Goal: Task Accomplishment & Management: Use online tool/utility

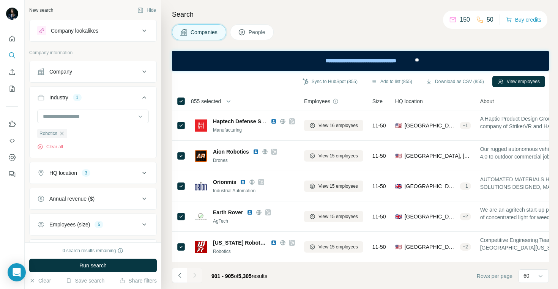
scroll to position [0, 55]
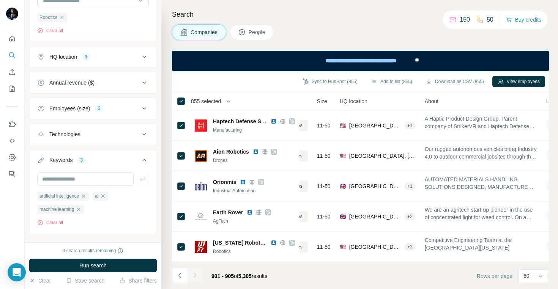
click at [296, 32] on div "Companies People" at bounding box center [360, 32] width 377 height 16
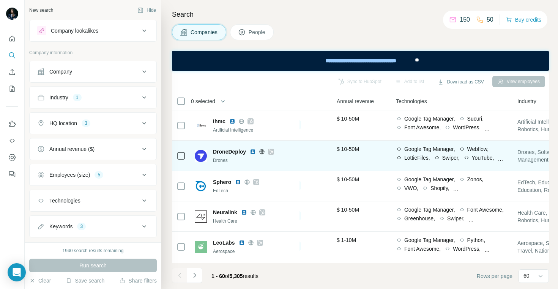
scroll to position [0, 340]
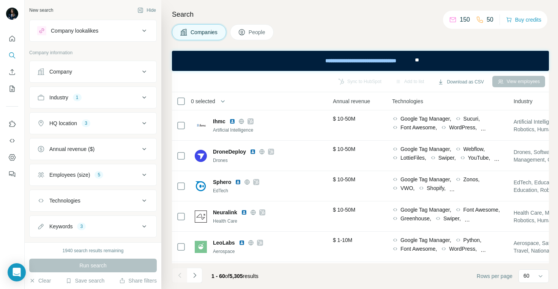
click at [99, 94] on div "Industry 1" at bounding box center [88, 98] width 102 height 8
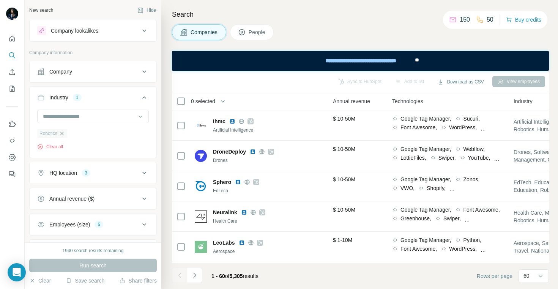
click at [63, 133] on icon "button" at bounding box center [61, 133] width 3 height 3
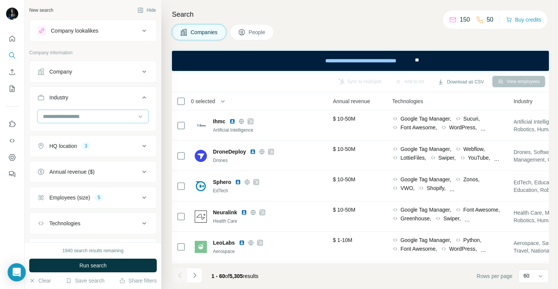
click at [63, 117] on input at bounding box center [89, 116] width 94 height 8
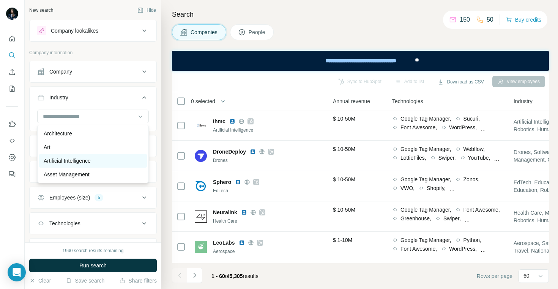
click at [63, 158] on p "Artificial Intelligence" at bounding box center [67, 161] width 47 height 8
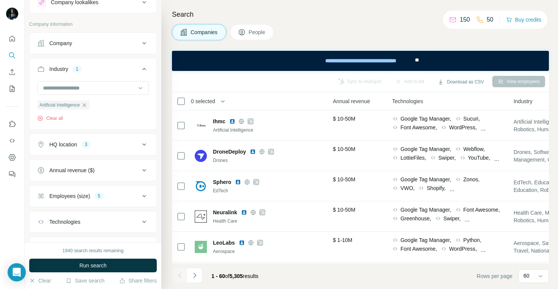
scroll to position [66, 0]
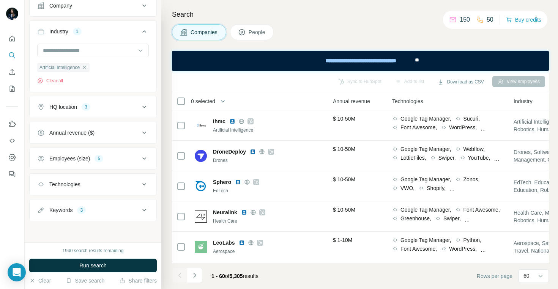
click at [61, 213] on div "Keywords" at bounding box center [60, 210] width 23 height 8
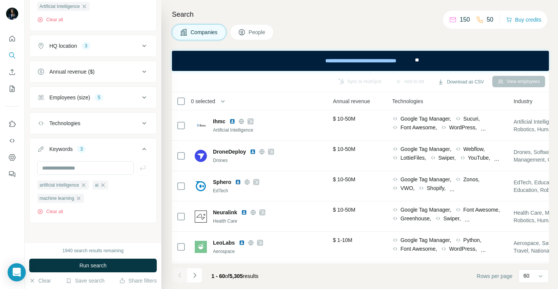
scroll to position [129, 0]
click at [87, 184] on icon "button" at bounding box center [83, 184] width 6 height 6
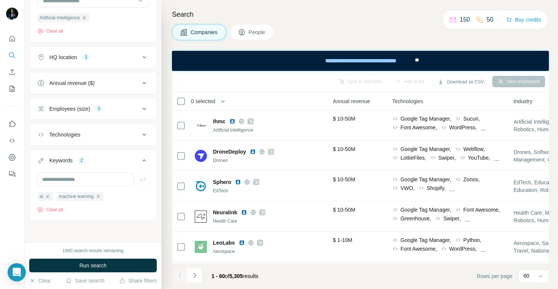
scroll to position [116, 0]
click at [49, 195] on icon "button" at bounding box center [47, 196] width 3 height 3
click at [57, 262] on button "Run search" at bounding box center [93, 266] width 128 height 14
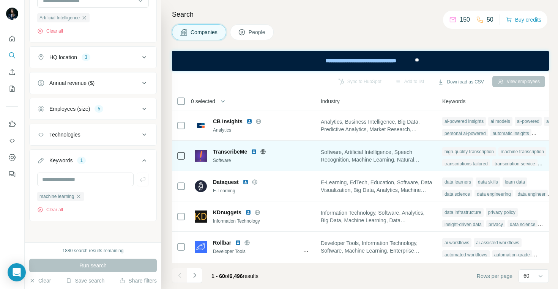
scroll to position [0, 544]
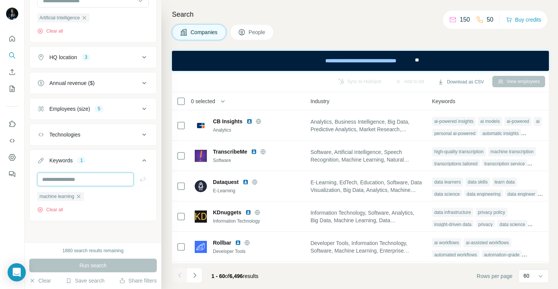
click at [90, 181] on input "text" at bounding box center [85, 180] width 96 height 14
type input "*********"
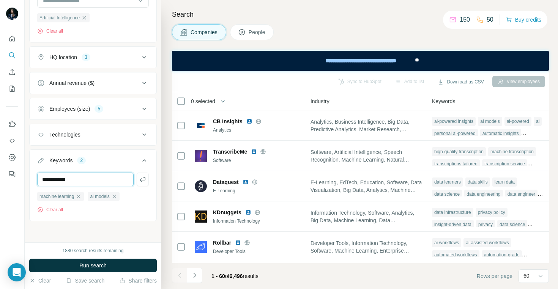
type input "**********"
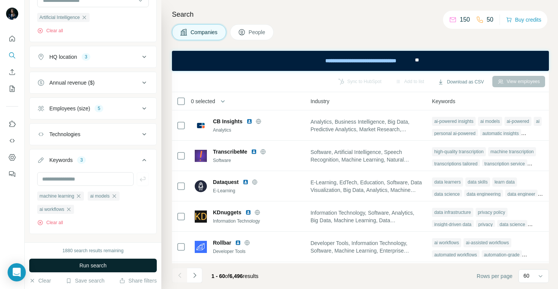
click at [87, 263] on span "Run search" at bounding box center [92, 266] width 27 height 8
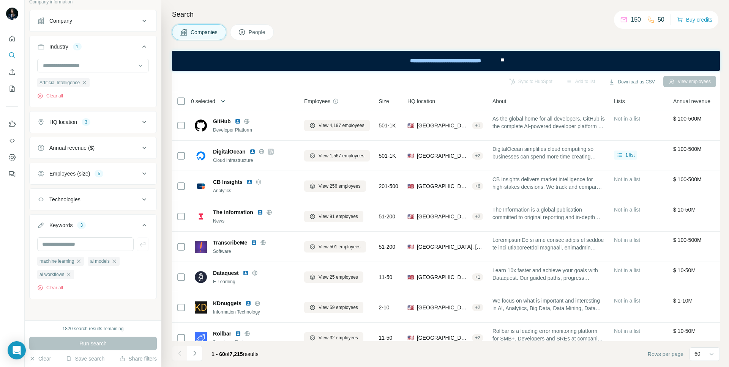
click at [227, 102] on icon "button" at bounding box center [223, 102] width 8 height 8
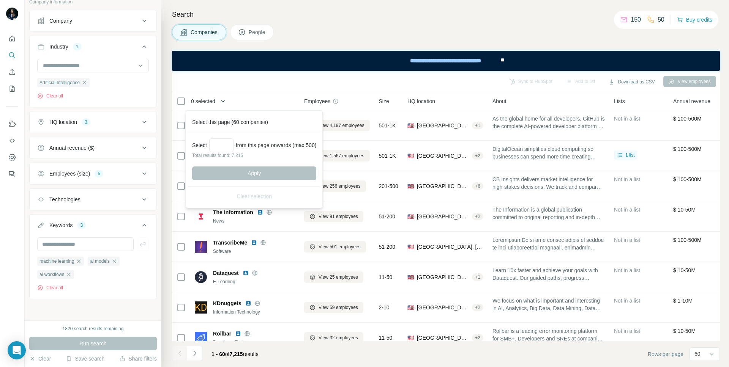
click at [225, 101] on icon "button" at bounding box center [223, 102] width 8 height 8
click at [286, 102] on div "0 selected" at bounding box center [233, 101] width 112 height 9
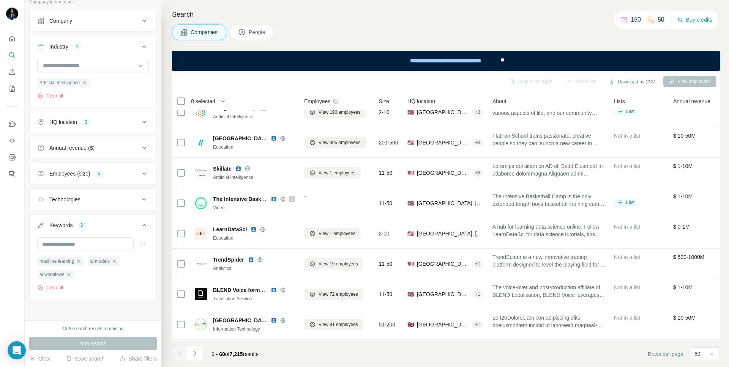
scroll to position [623, 0]
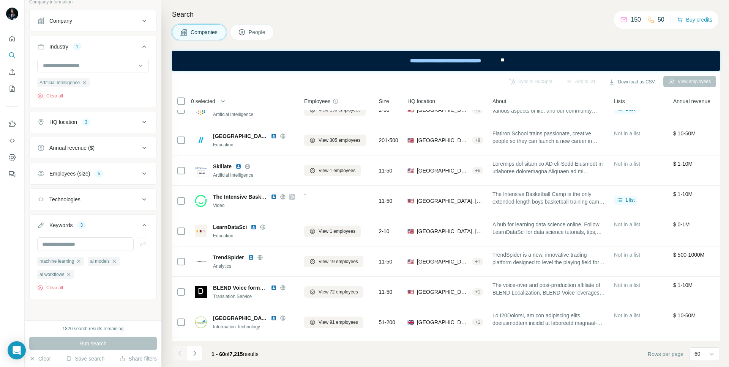
click at [146, 172] on icon at bounding box center [144, 173] width 9 height 9
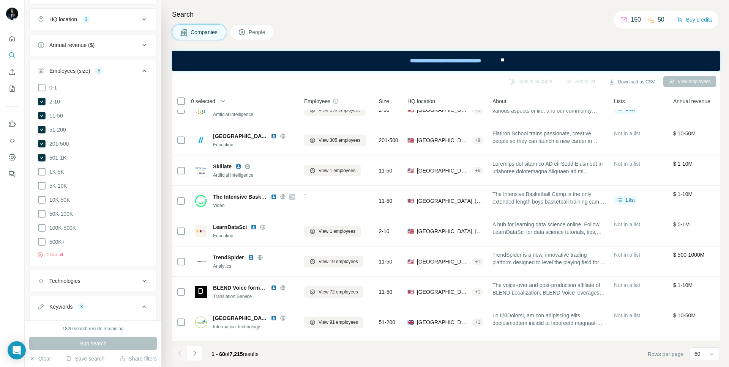
scroll to position [154, 0]
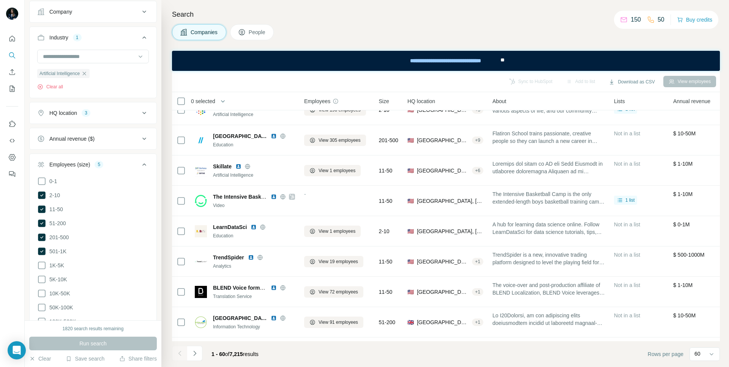
click at [145, 162] on icon at bounding box center [144, 164] width 9 height 9
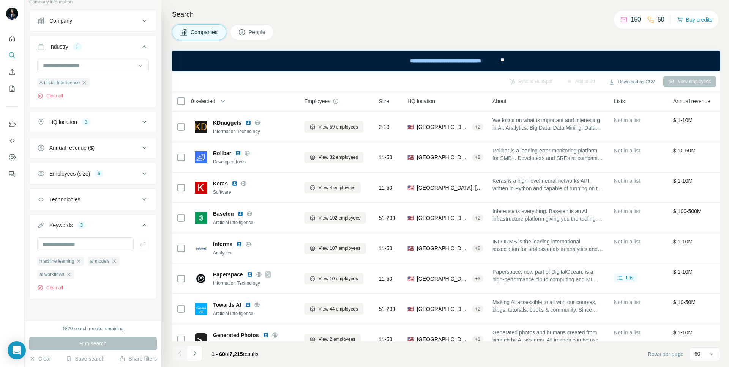
scroll to position [180, 0]
click at [59, 147] on div "Annual revenue ($)" at bounding box center [71, 148] width 45 height 8
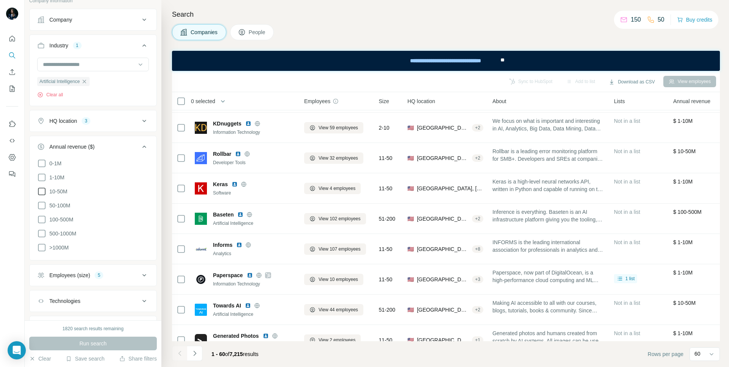
click at [57, 190] on span "10-50M" at bounding box center [56, 192] width 21 height 8
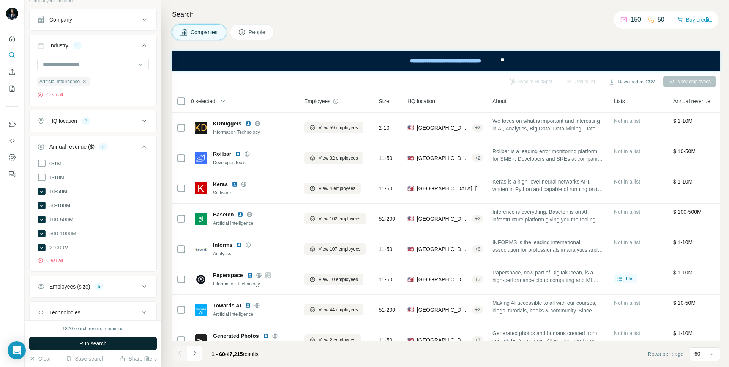
click at [88, 289] on span "Run search" at bounding box center [92, 344] width 27 height 8
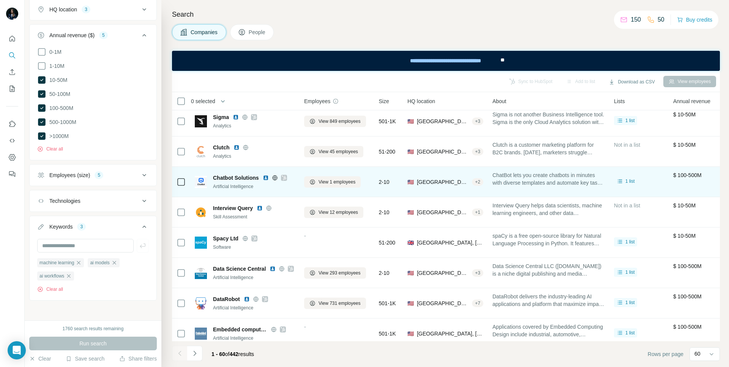
scroll to position [521, 0]
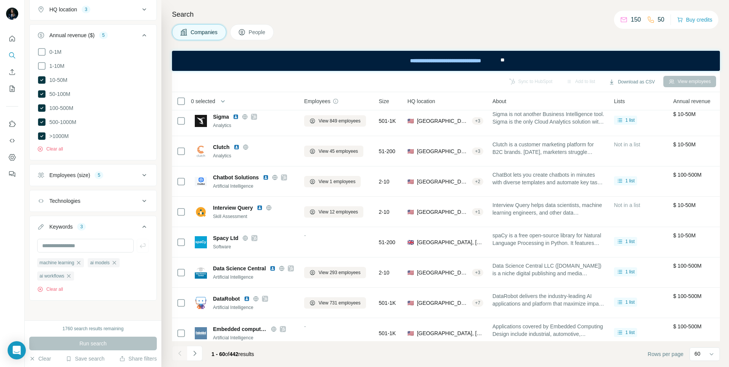
click at [145, 197] on icon at bounding box center [144, 201] width 9 height 9
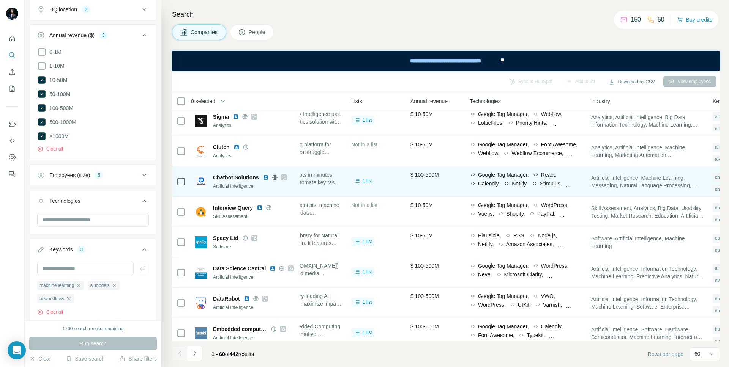
scroll to position [521, 270]
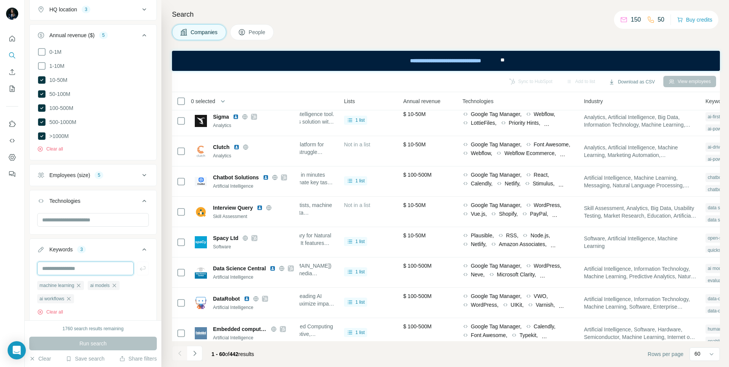
click at [62, 266] on input "text" at bounding box center [85, 269] width 96 height 14
type input "********"
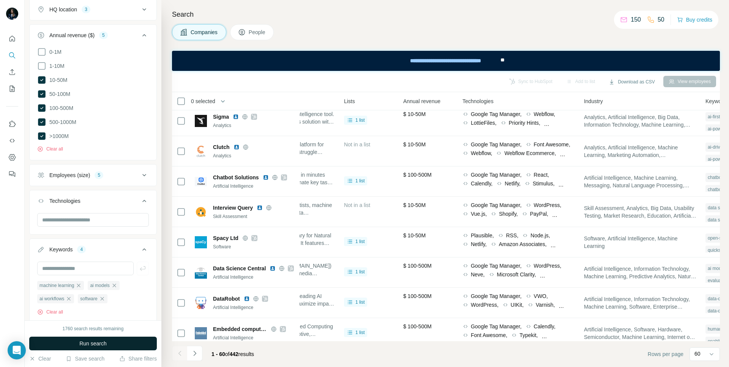
click at [85, 289] on span "Run search" at bounding box center [92, 344] width 27 height 8
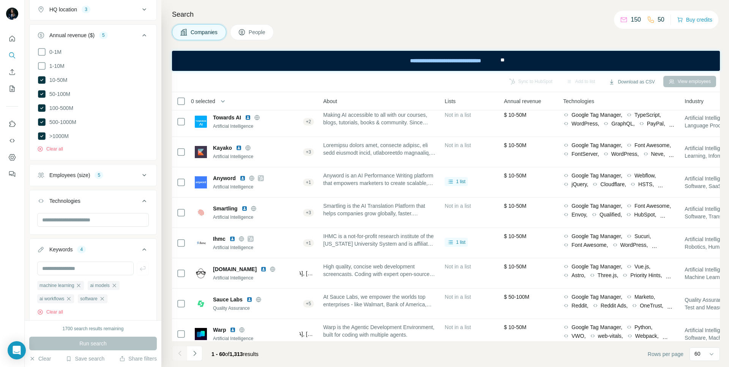
scroll to position [908, 174]
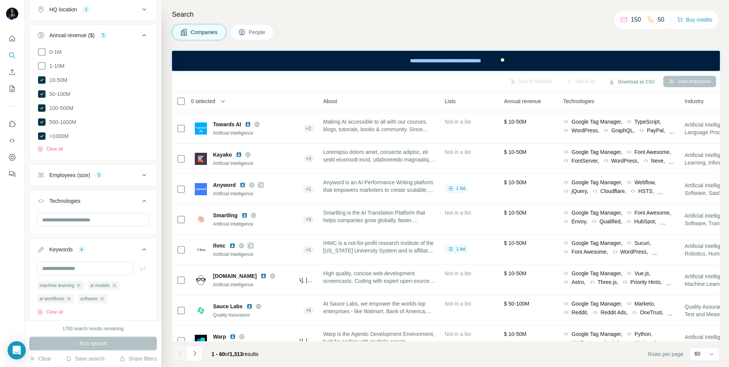
click at [125, 172] on div "Employees (size) 5" at bounding box center [88, 176] width 102 height 8
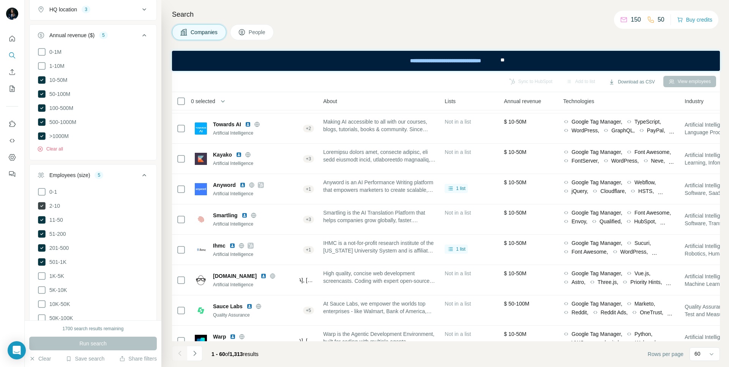
click at [56, 202] on span "2-10" at bounding box center [53, 206] width 14 height 8
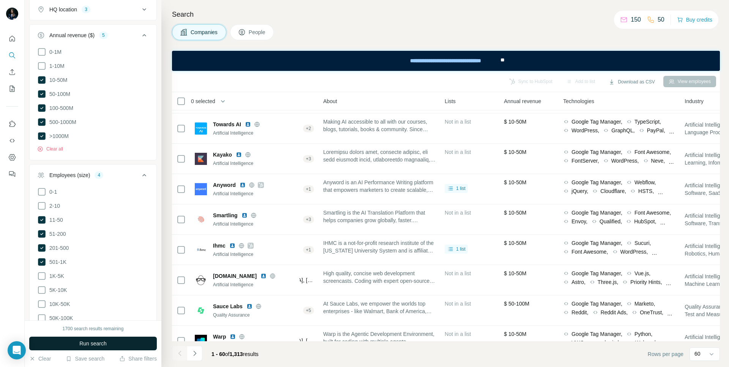
click at [105, 289] on span "Run search" at bounding box center [92, 344] width 27 height 8
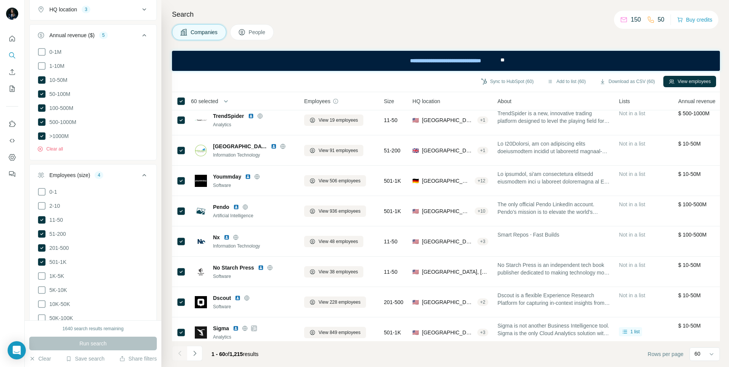
scroll to position [1591, 0]
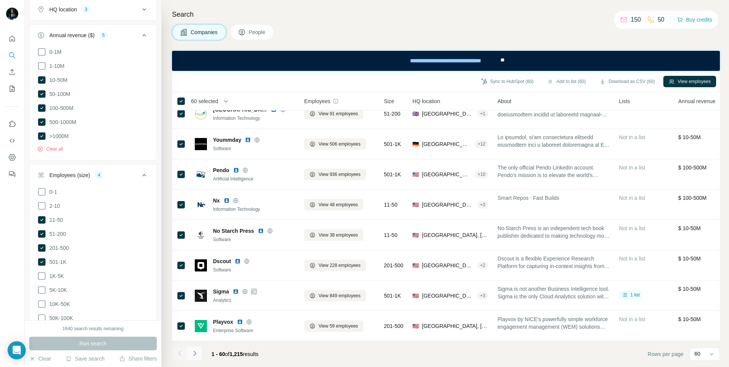
click at [195, 289] on icon "Navigate to next page" at bounding box center [195, 354] width 8 height 8
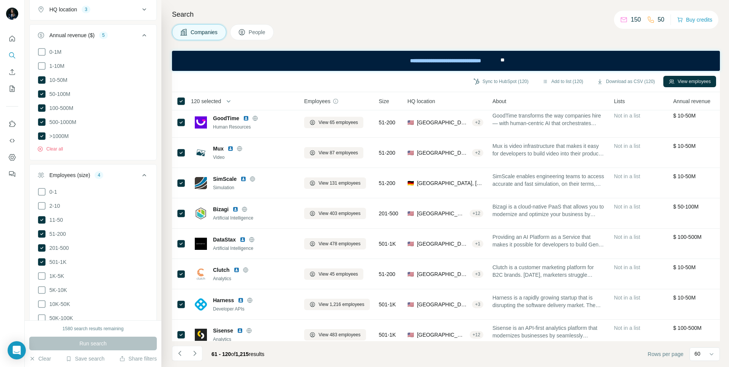
scroll to position [0, 0]
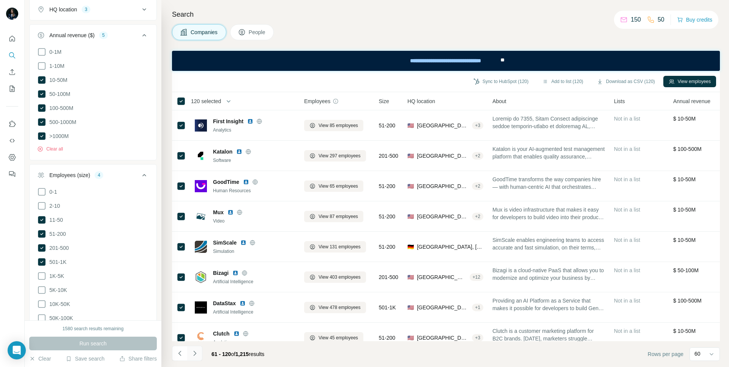
click at [195, 289] on icon "Navigate to next page" at bounding box center [194, 353] width 3 height 5
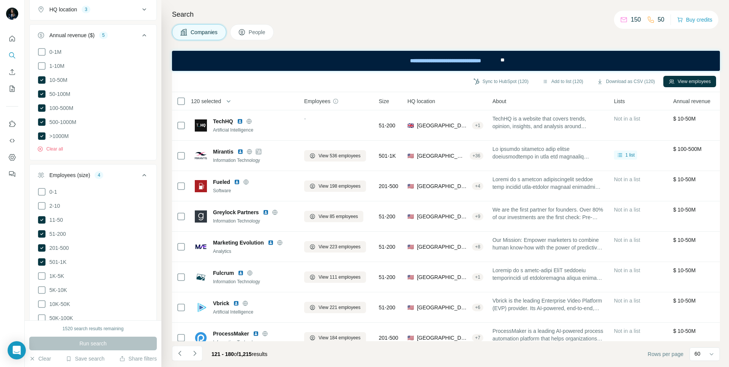
click at [143, 172] on icon at bounding box center [144, 175] width 9 height 9
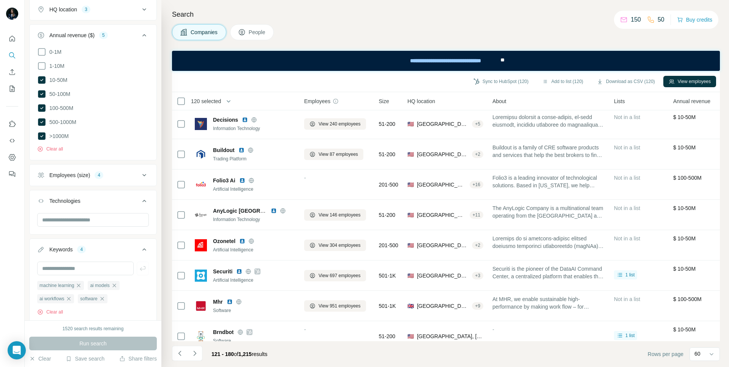
scroll to position [262, 0]
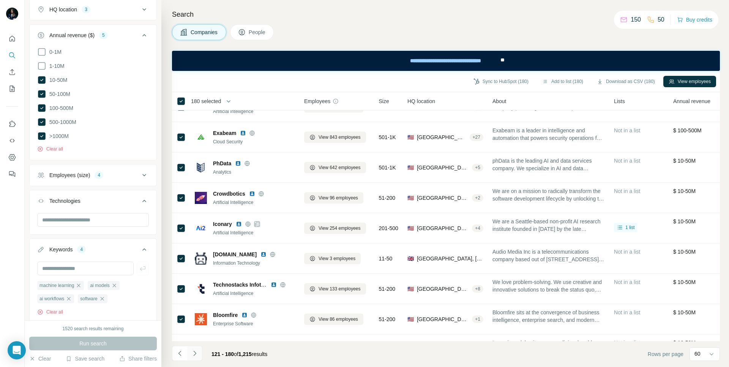
click at [195, 289] on icon "Navigate to next page" at bounding box center [194, 353] width 3 height 5
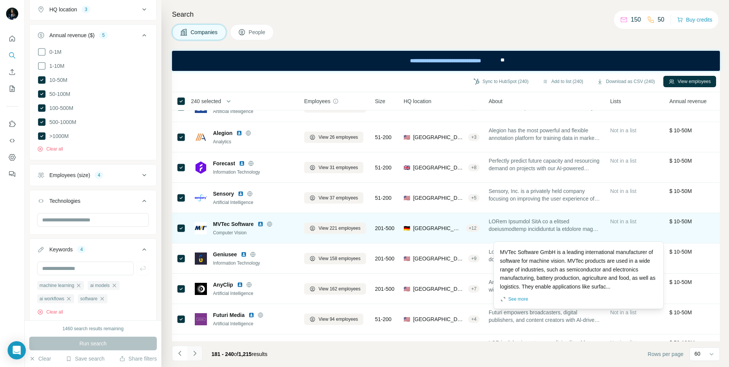
click at [194, 289] on icon "Navigate to next page" at bounding box center [195, 354] width 8 height 8
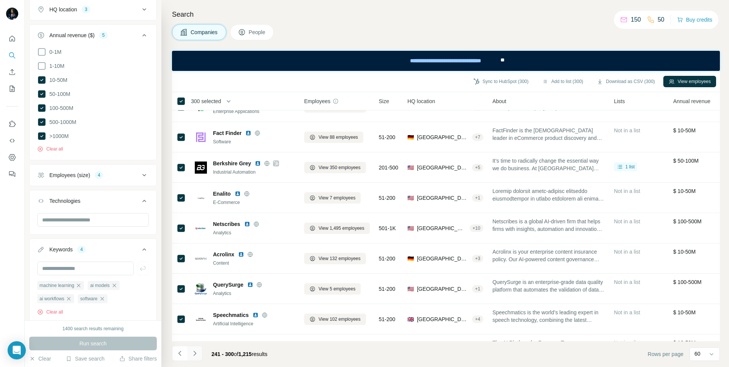
click at [194, 289] on icon "Navigate to next page" at bounding box center [194, 353] width 3 height 5
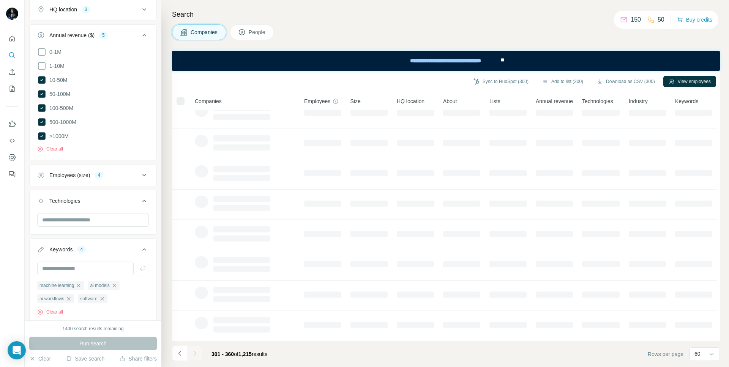
scroll to position [72, 0]
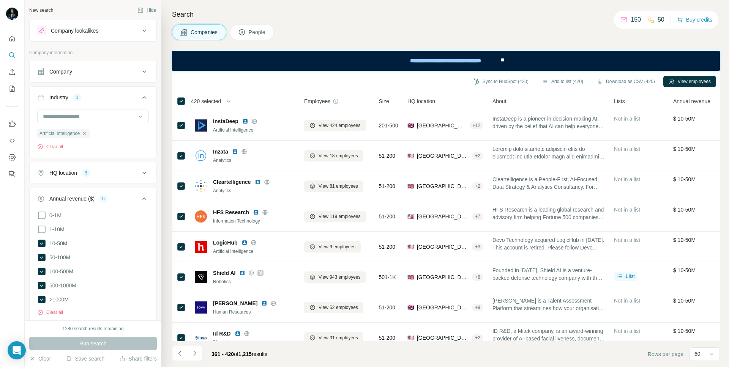
scroll to position [369, 0]
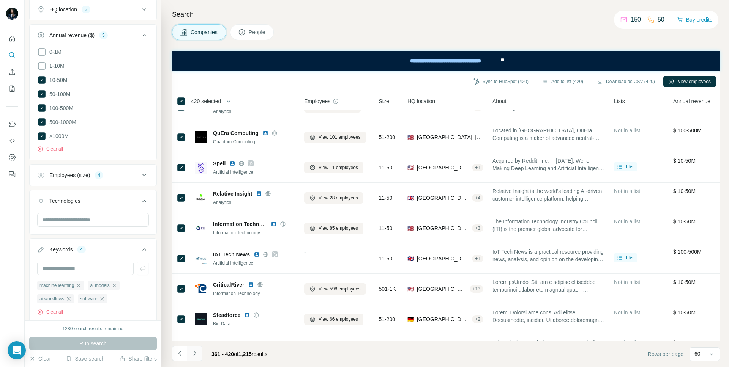
click at [195, 354] on icon "Navigate to next page" at bounding box center [194, 353] width 3 height 5
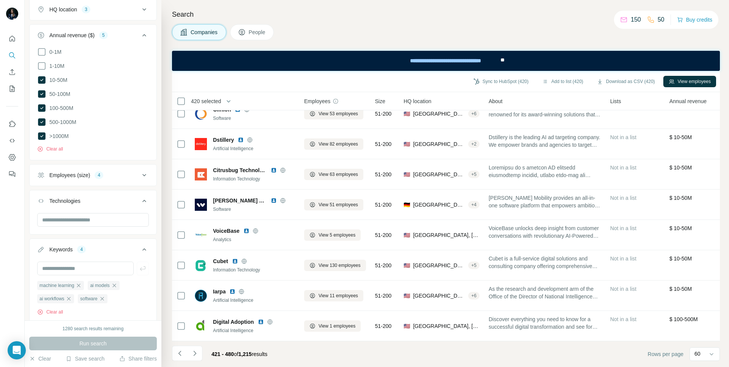
scroll to position [262, 0]
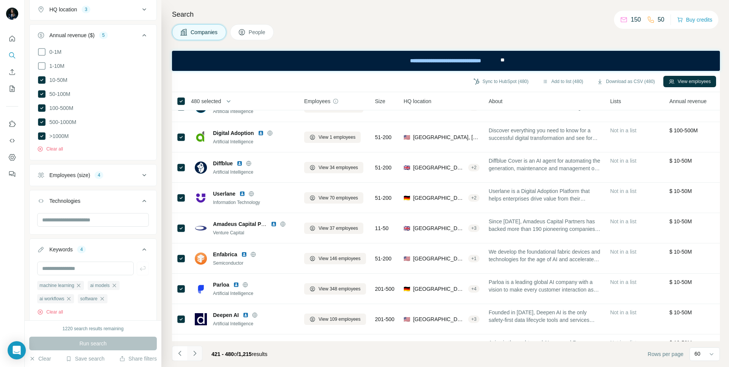
click at [196, 352] on icon "Navigate to next page" at bounding box center [195, 354] width 8 height 8
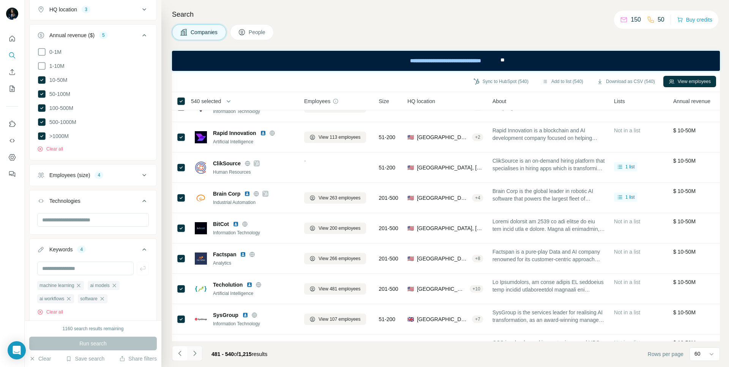
click at [197, 356] on icon "Navigate to next page" at bounding box center [195, 354] width 8 height 8
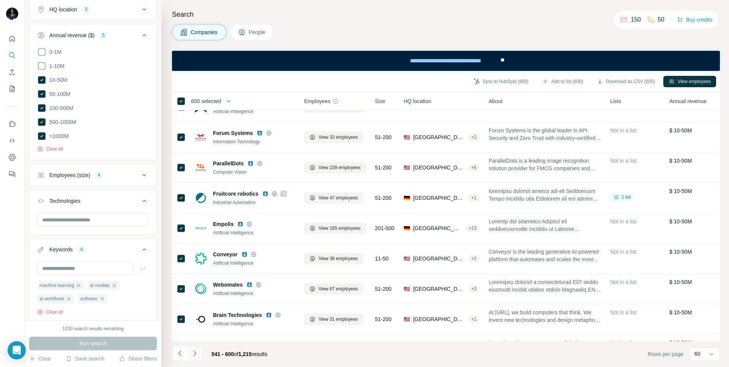
click at [195, 355] on icon "Navigate to next page" at bounding box center [195, 354] width 8 height 8
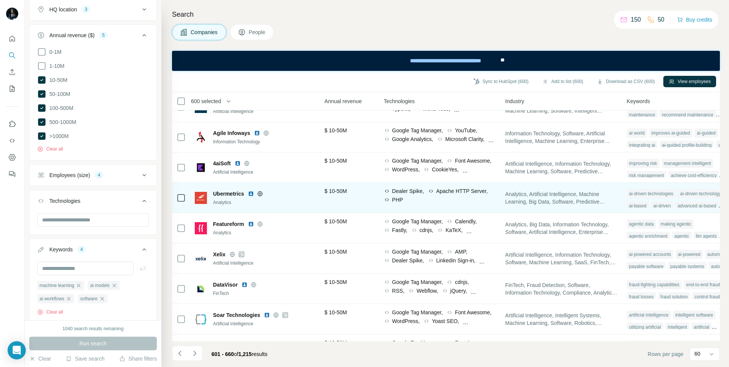
scroll to position [262, 351]
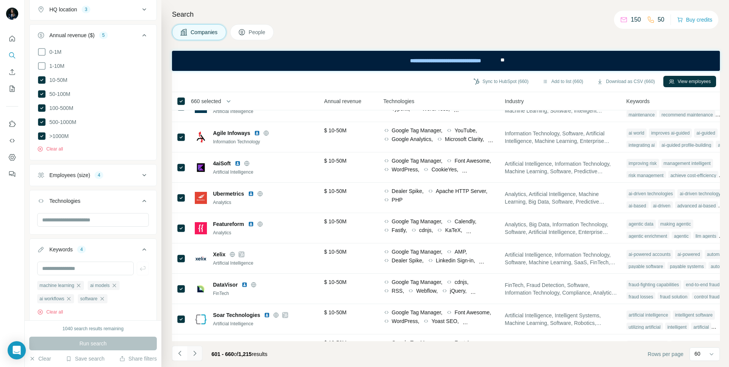
click at [197, 353] on icon "Navigate to next page" at bounding box center [195, 354] width 8 height 8
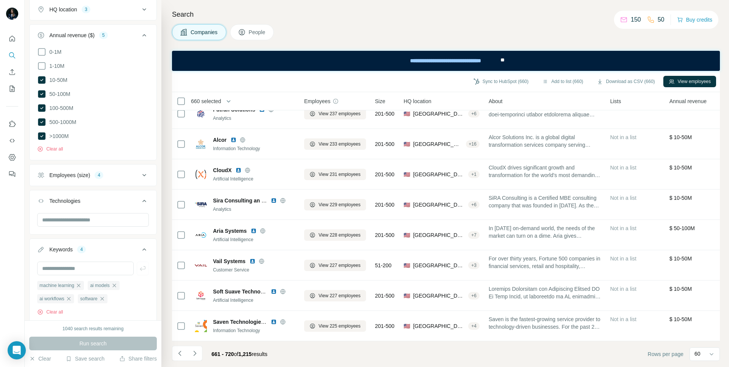
scroll to position [262, 0]
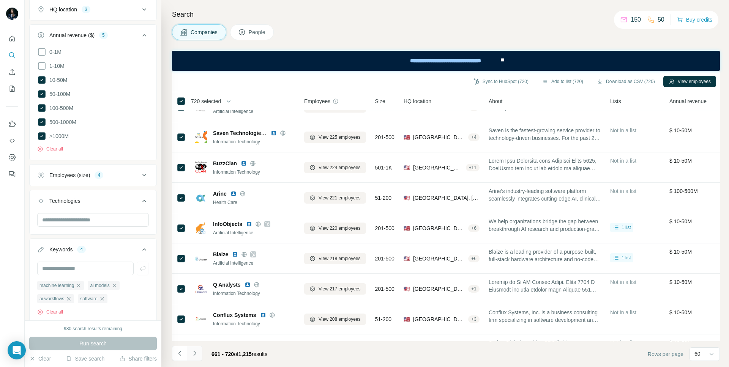
click at [194, 355] on icon "Navigate to next page" at bounding box center [194, 353] width 3 height 5
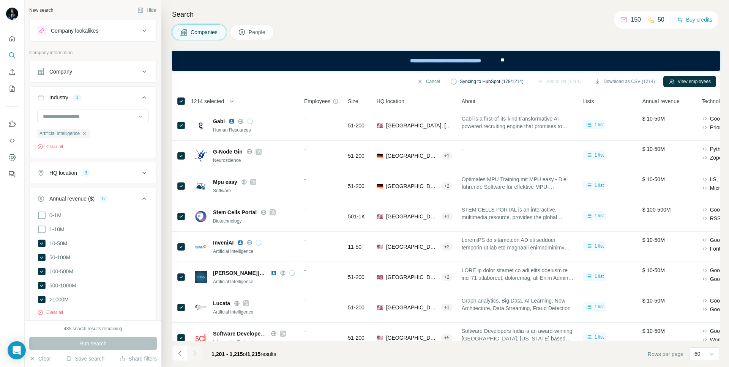
scroll to position [369, 0]
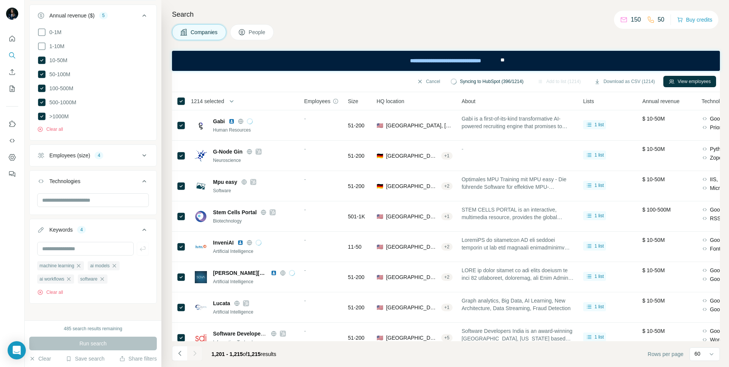
scroll to position [186, 0]
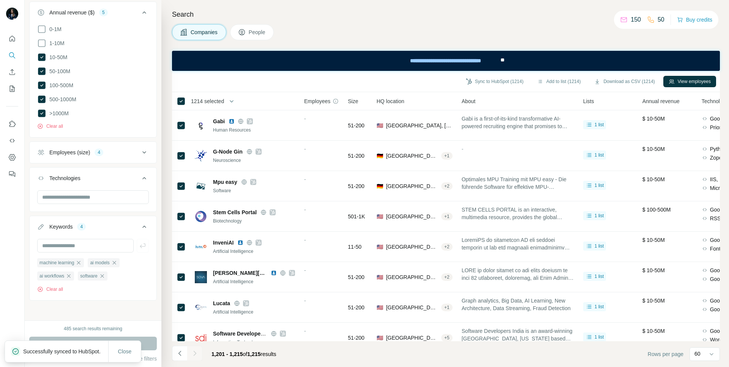
click at [339, 38] on div "Companies People" at bounding box center [446, 32] width 548 height 16
click at [80, 262] on icon "button" at bounding box center [78, 262] width 3 height 3
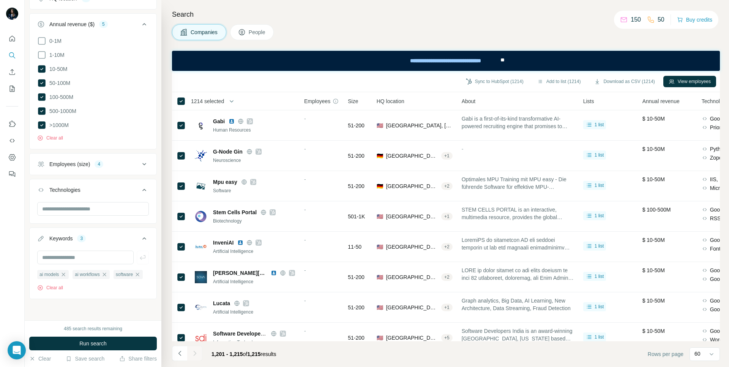
scroll to position [173, 0]
click at [66, 275] on icon "button" at bounding box center [63, 277] width 6 height 6
click at [67, 275] on div "ai workflows" at bounding box center [55, 276] width 37 height 9
click at [72, 275] on icon "button" at bounding box center [69, 277] width 6 height 6
click at [62, 275] on icon "button" at bounding box center [61, 277] width 6 height 6
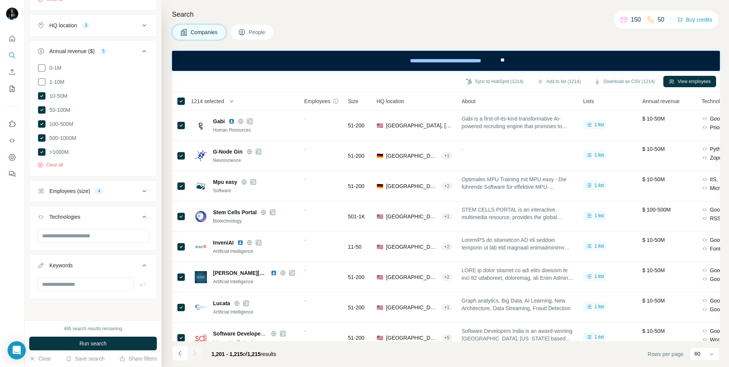
scroll to position [145, 0]
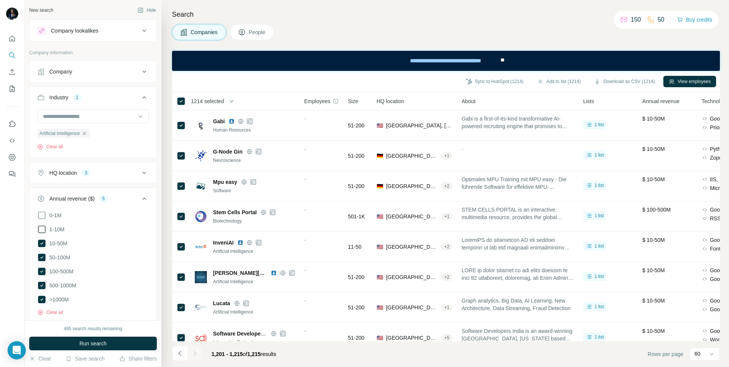
click at [41, 231] on icon at bounding box center [41, 229] width 9 height 9
click at [60, 173] on div "HQ location" at bounding box center [63, 173] width 28 height 8
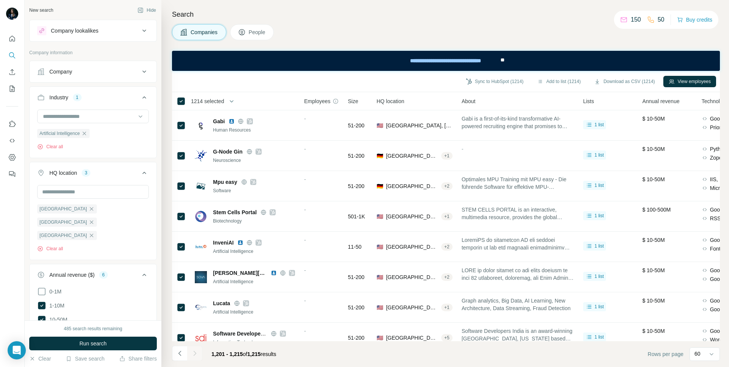
click at [60, 173] on div "HQ location" at bounding box center [63, 173] width 28 height 8
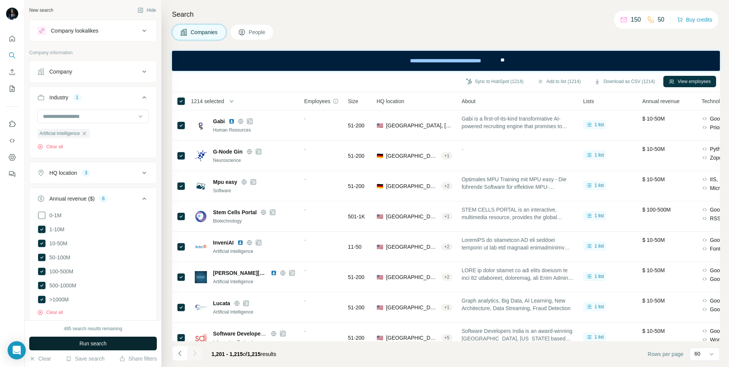
click at [77, 342] on button "Run search" at bounding box center [93, 344] width 128 height 14
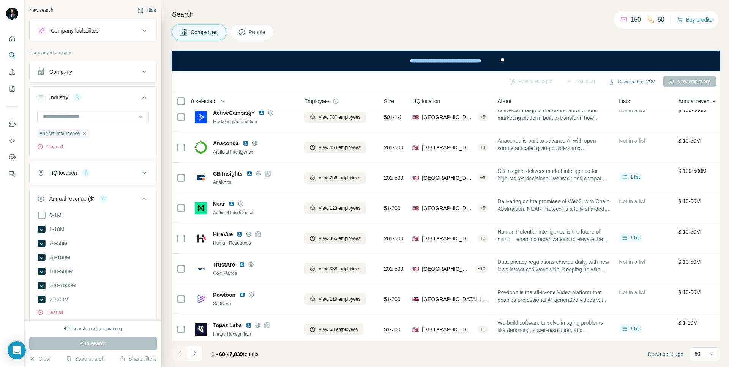
scroll to position [496, 0]
click at [61, 310] on button "Clear all" at bounding box center [50, 312] width 26 height 7
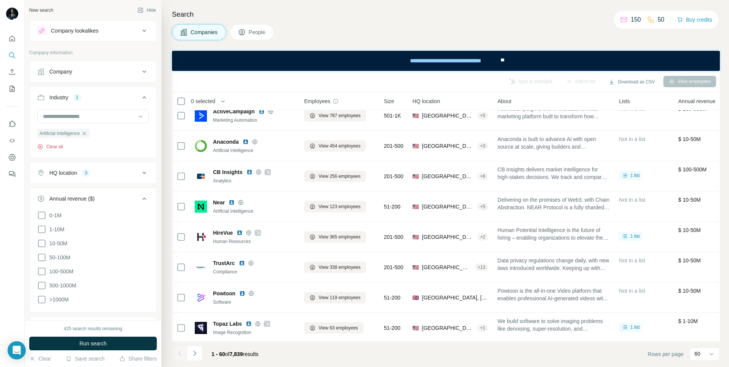
click at [52, 147] on button "Clear all" at bounding box center [50, 146] width 26 height 7
click at [74, 301] on div "Employees (size)" at bounding box center [69, 301] width 41 height 8
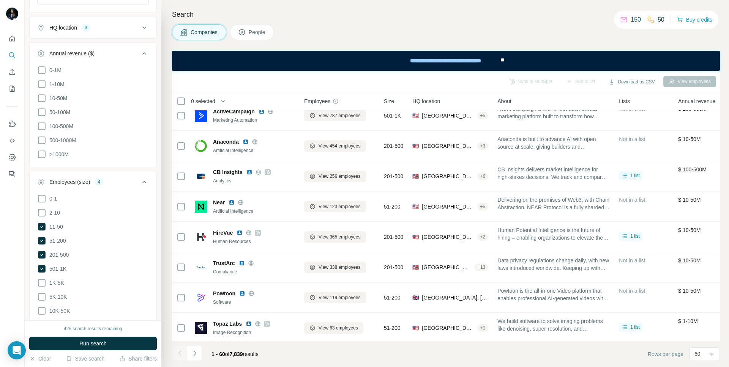
scroll to position [125, 0]
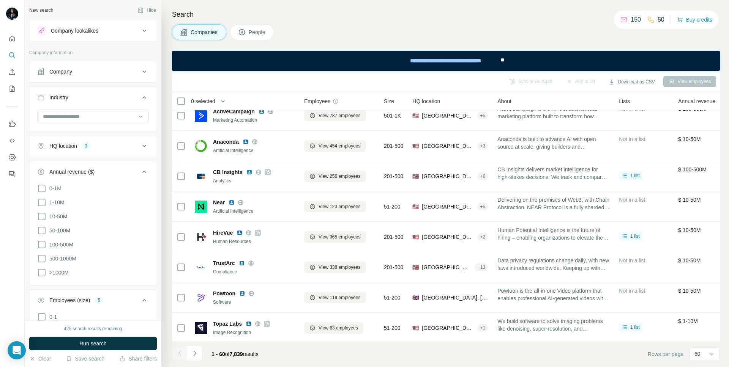
click at [76, 37] on button "Company lookalikes" at bounding box center [93, 31] width 127 height 18
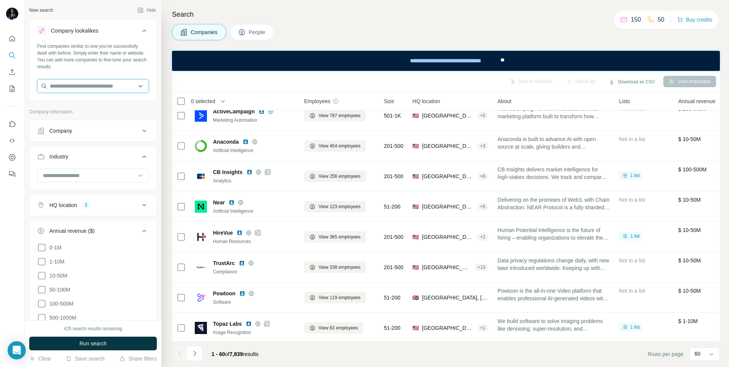
click at [90, 87] on input "text" at bounding box center [93, 86] width 112 height 14
type input "*"
click at [110, 91] on input "*******" at bounding box center [93, 86] width 112 height 14
click at [80, 85] on input "********" at bounding box center [93, 86] width 112 height 14
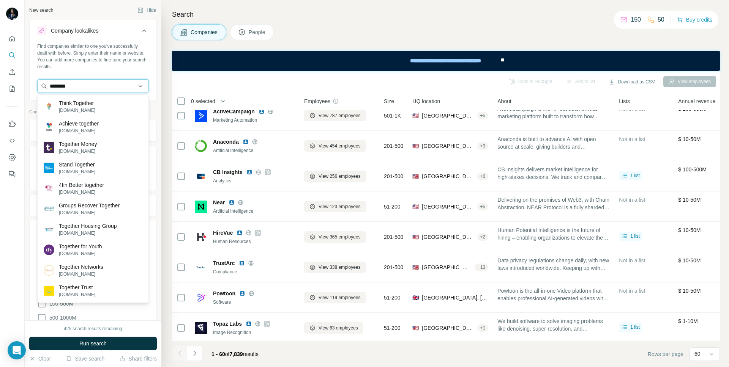
click at [61, 87] on input "********" at bounding box center [93, 86] width 112 height 14
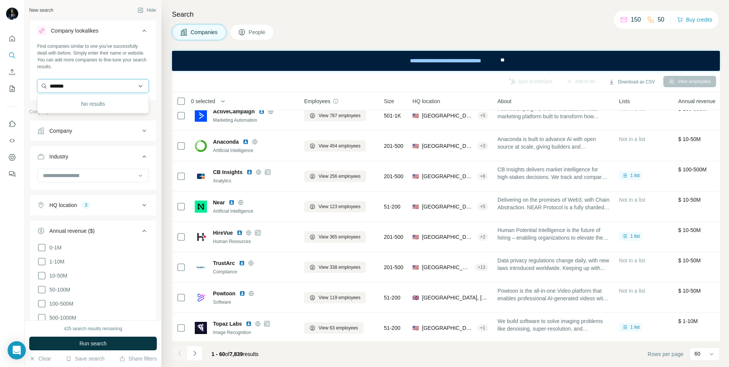
click at [62, 88] on input "*******" at bounding box center [93, 86] width 112 height 14
click at [77, 83] on input "*******" at bounding box center [93, 86] width 112 height 14
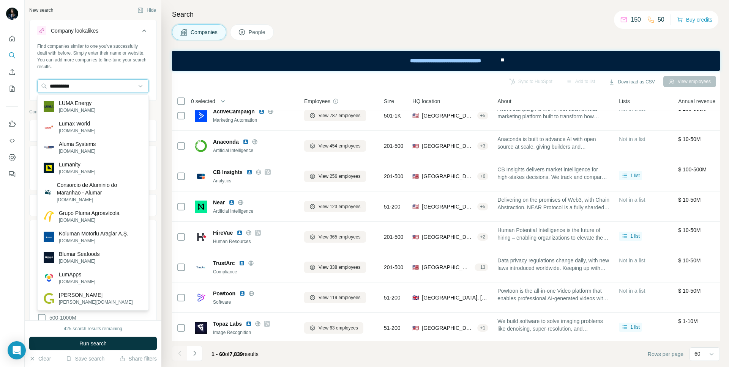
type input "**********"
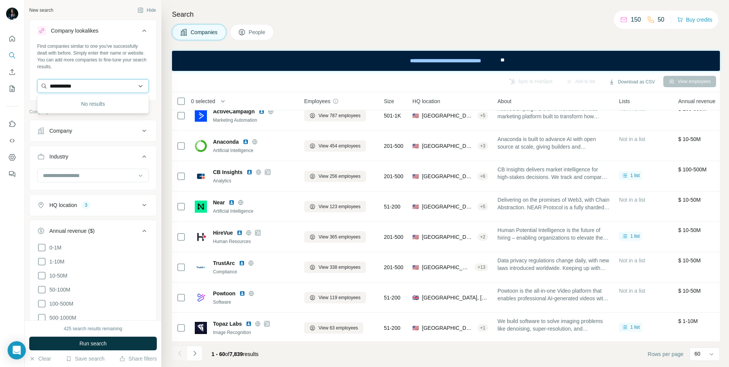
click at [64, 87] on input "**********" at bounding box center [93, 86] width 112 height 14
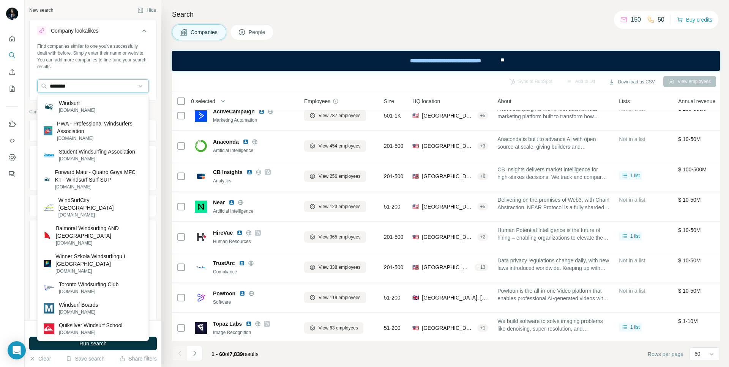
type input "********"
click at [113, 107] on div "Windsurf windsurf.com" at bounding box center [93, 106] width 108 height 20
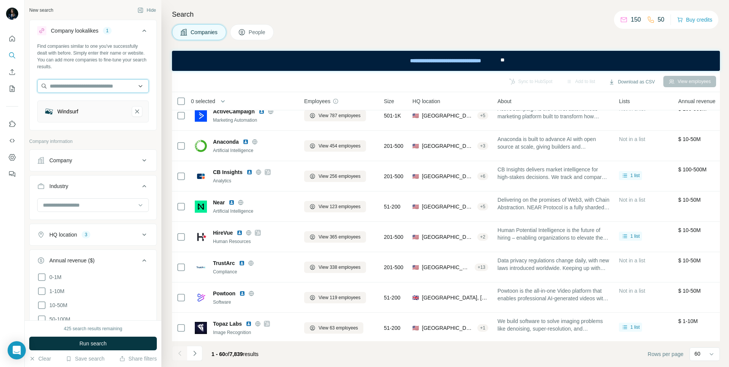
click at [109, 84] on input "text" at bounding box center [93, 86] width 112 height 14
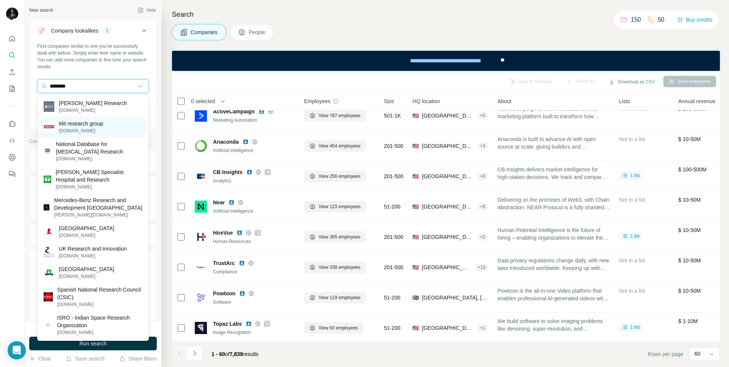
type input "********"
click at [96, 129] on p "mit.edu" at bounding box center [81, 131] width 44 height 7
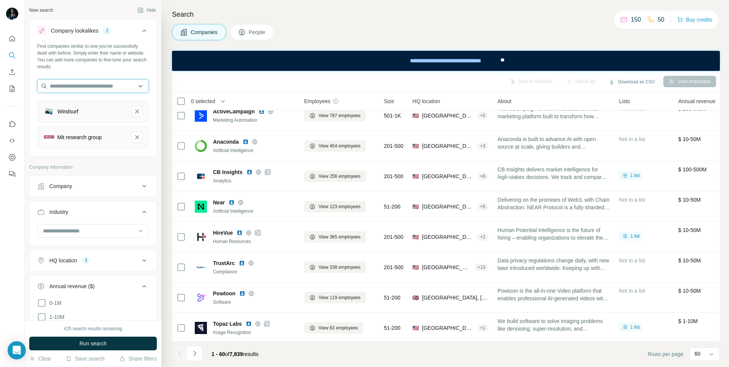
click at [53, 91] on input "text" at bounding box center [93, 86] width 112 height 14
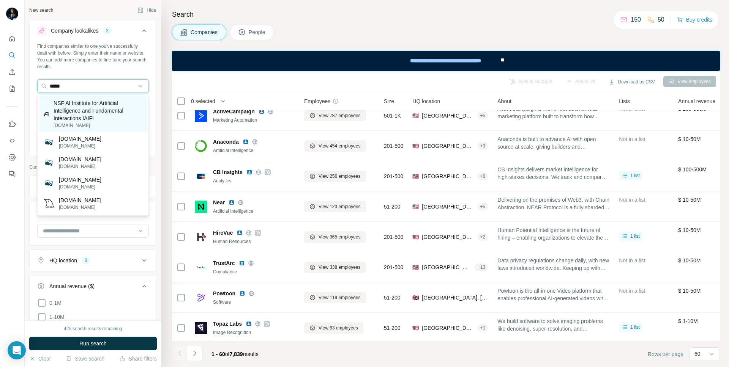
type input "*****"
click at [75, 115] on p "NSF AI Institute for Artificial Intelligence and Fundamental Interactions IAIFI" at bounding box center [98, 110] width 89 height 23
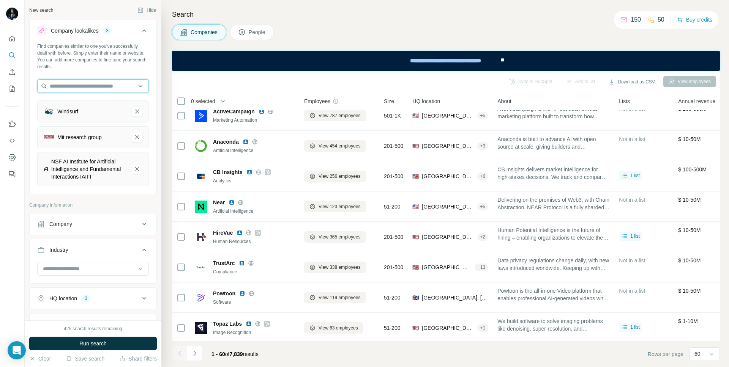
click at [110, 86] on input "text" at bounding box center [93, 86] width 112 height 14
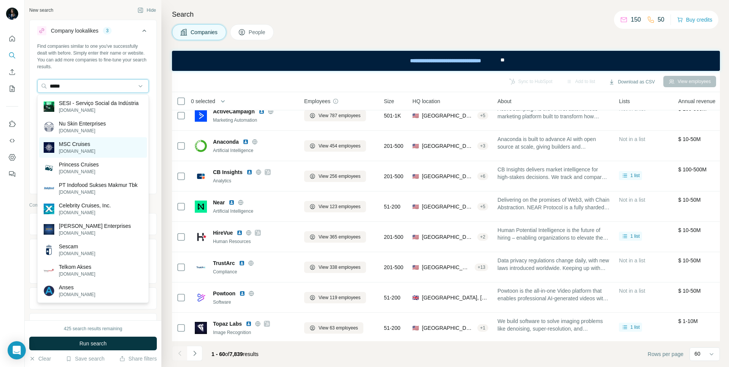
type input "******"
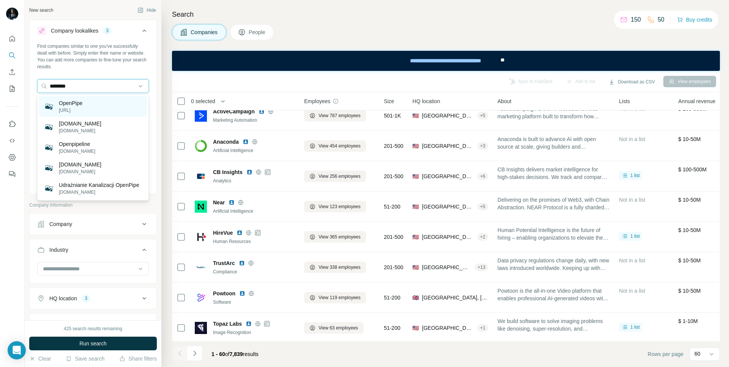
type input "********"
click at [78, 105] on p "OpenPipe" at bounding box center [71, 103] width 24 height 8
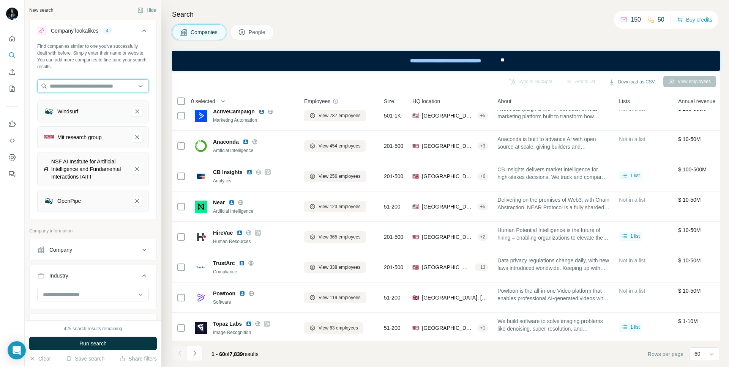
click at [90, 88] on input "text" at bounding box center [93, 86] width 112 height 14
type input "**********"
click at [67, 103] on p "Mistral AI" at bounding box center [70, 103] width 22 height 8
click at [68, 88] on input "text" at bounding box center [93, 86] width 112 height 14
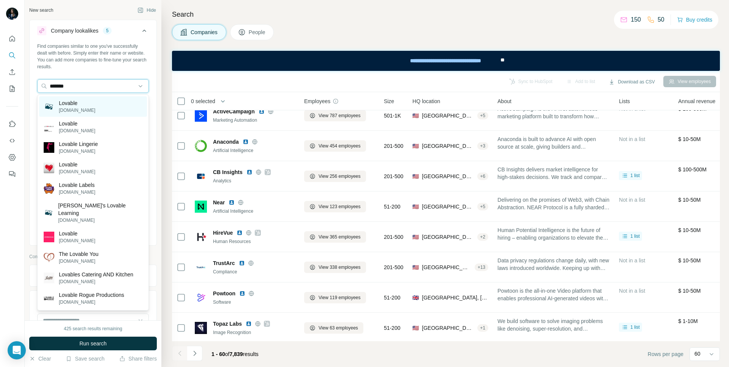
type input "*******"
click at [59, 110] on p "lovable.dev" at bounding box center [77, 110] width 36 height 7
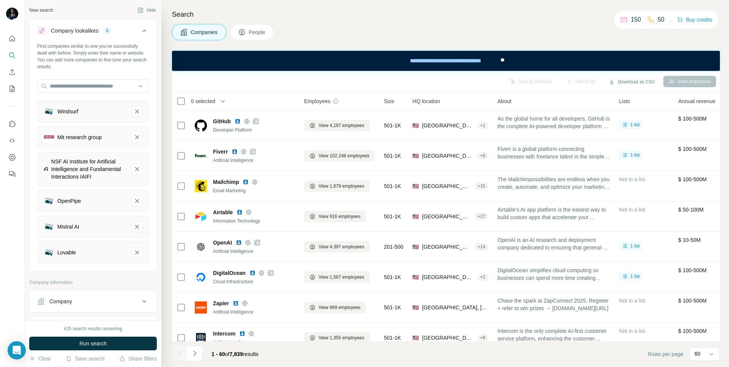
scroll to position [369, 0]
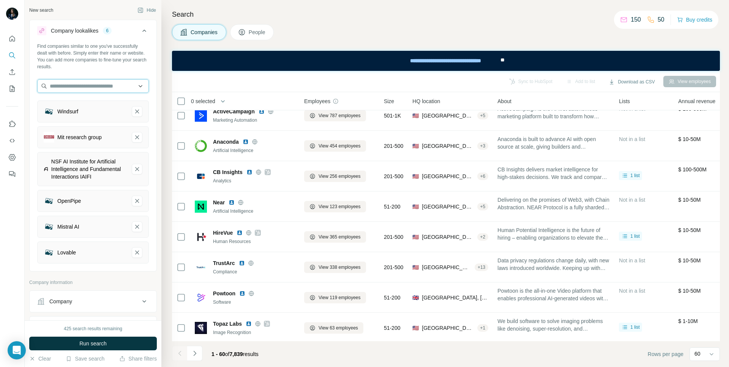
click at [125, 87] on input "text" at bounding box center [93, 86] width 112 height 14
type input "*******"
click at [117, 108] on div "Gumloop [DOMAIN_NAME]" at bounding box center [93, 106] width 108 height 20
click at [120, 84] on input "text" at bounding box center [93, 86] width 112 height 14
click at [86, 85] on input "**********" at bounding box center [93, 86] width 112 height 14
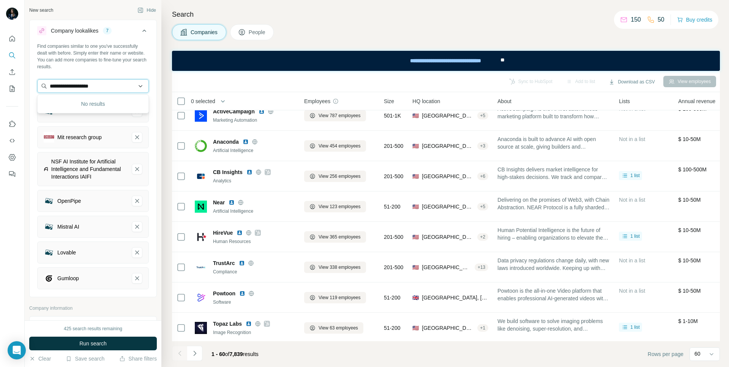
click at [86, 85] on input "**********" at bounding box center [93, 86] width 112 height 14
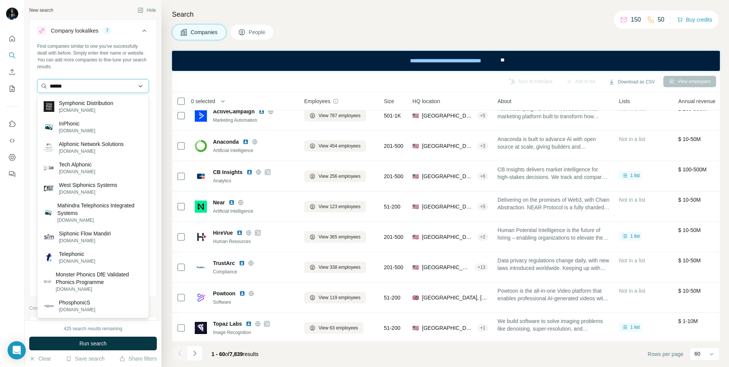
click at [89, 87] on input "******" at bounding box center [93, 86] width 112 height 14
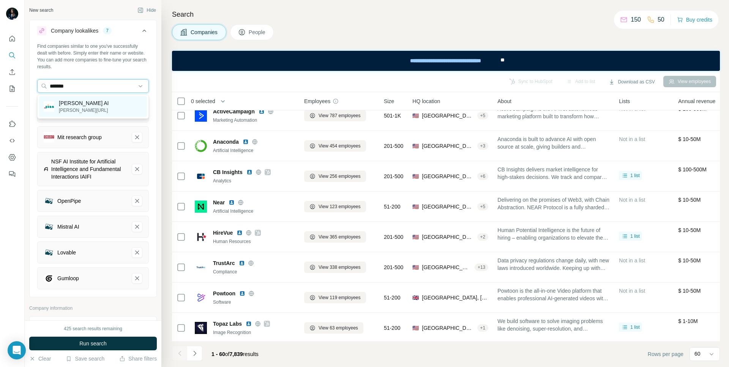
type input "*******"
click at [98, 102] on div "[PERSON_NAME] AI [PERSON_NAME][URL]" at bounding box center [93, 106] width 108 height 20
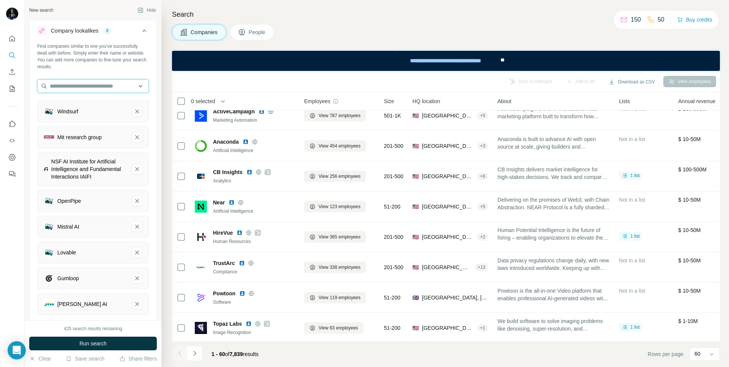
click at [96, 85] on input "text" at bounding box center [93, 86] width 112 height 14
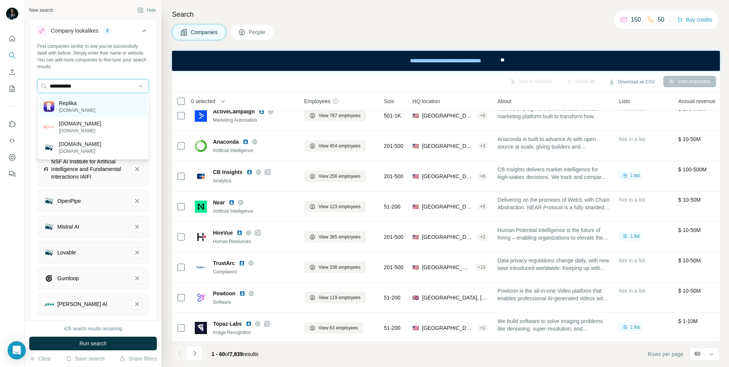
type input "**********"
click at [92, 104] on div "Replika [DOMAIN_NAME]" at bounding box center [93, 106] width 108 height 20
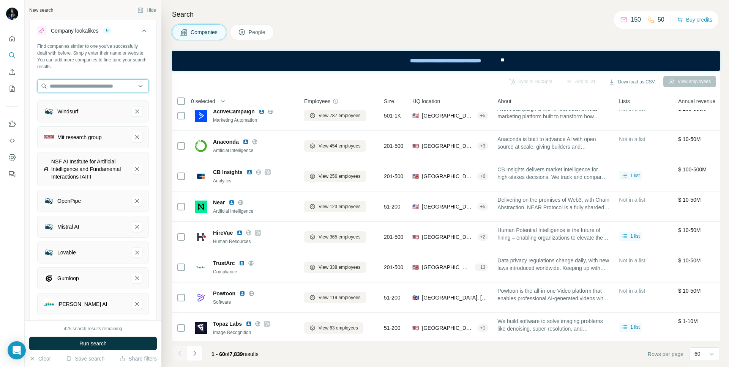
click at [105, 86] on input "text" at bounding box center [93, 86] width 112 height 14
type input "**********"
click at [99, 106] on p "Data Science Dojo" at bounding box center [81, 103] width 44 height 8
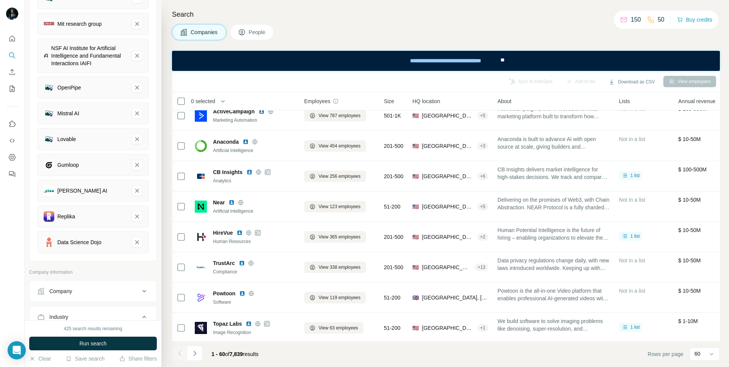
scroll to position [131, 0]
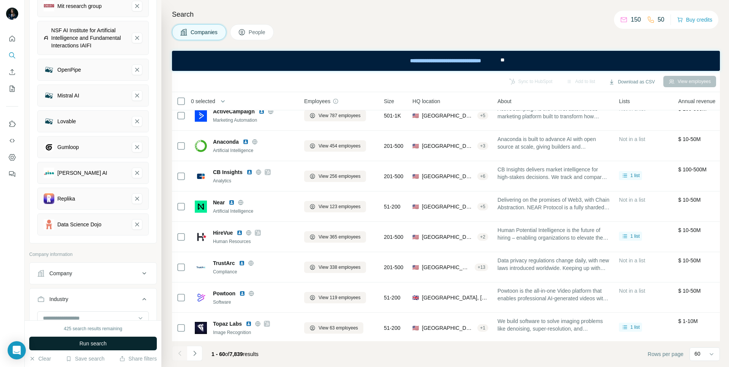
click at [98, 347] on span "Run search" at bounding box center [92, 344] width 27 height 8
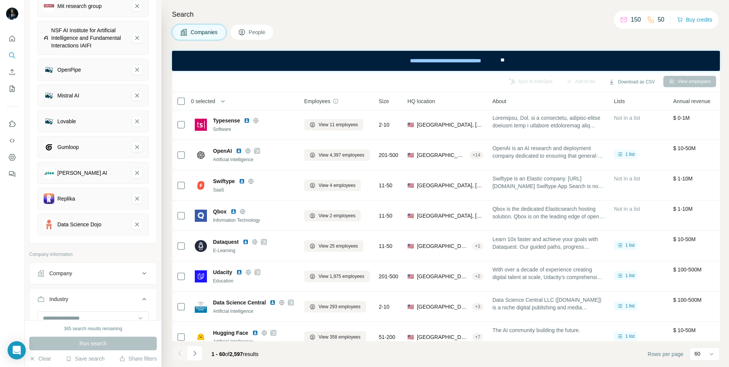
scroll to position [0, 0]
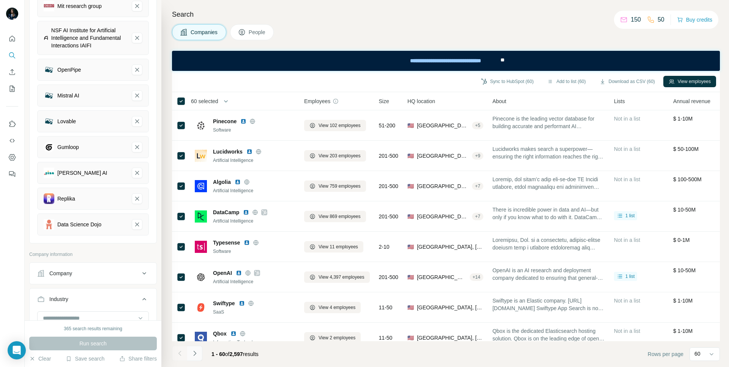
click at [195, 358] on button "Navigate to next page" at bounding box center [194, 353] width 15 height 15
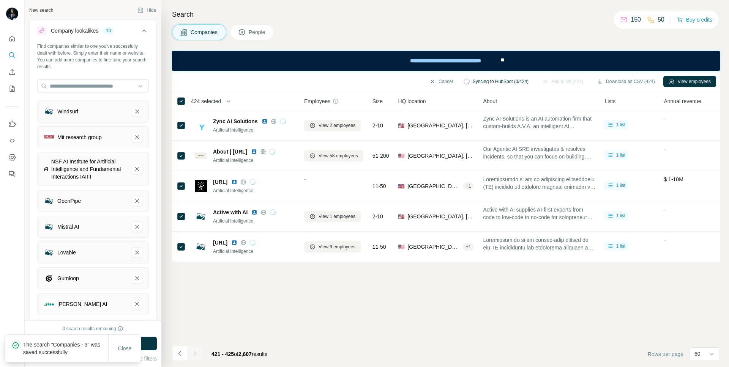
scroll to position [369, 0]
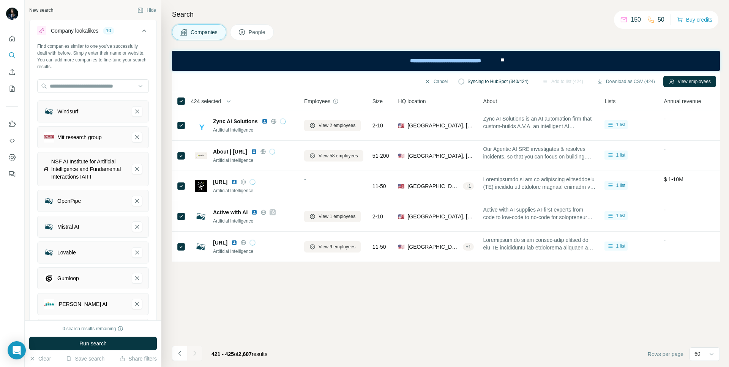
scroll to position [369, 0]
